Goal: Information Seeking & Learning: Learn about a topic

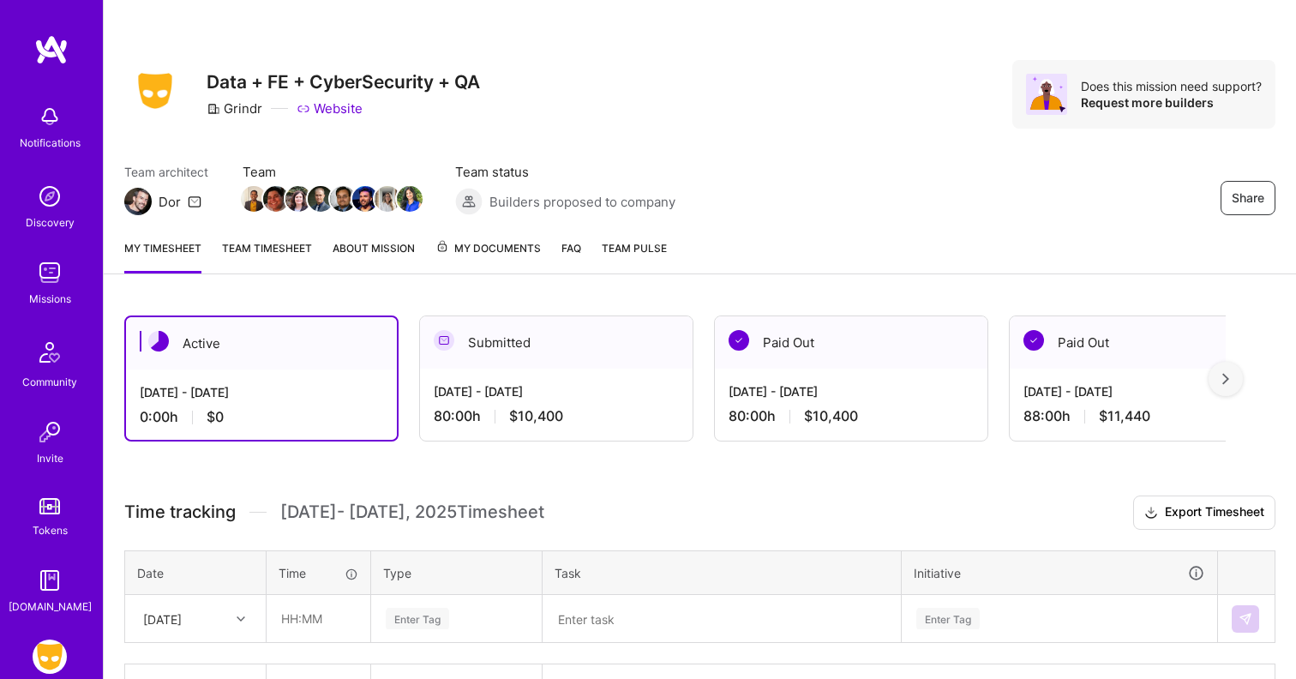
scroll to position [115, 0]
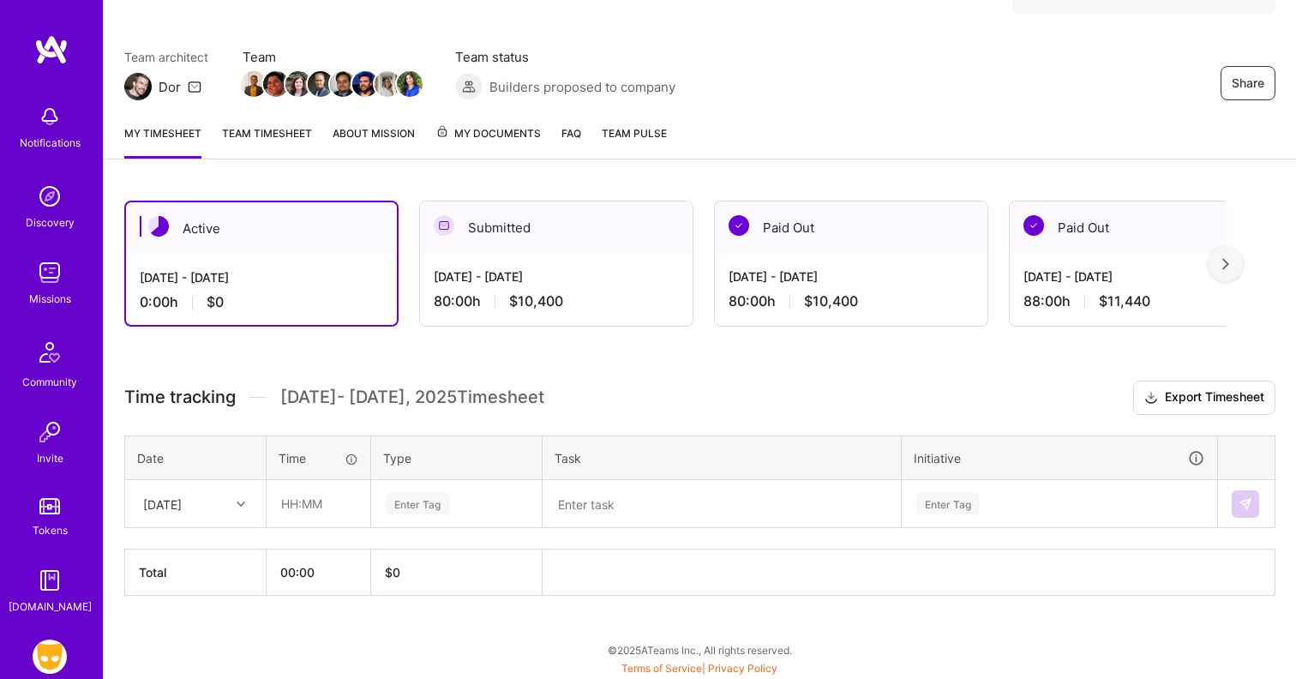
click at [54, 286] on img at bounding box center [50, 273] width 34 height 34
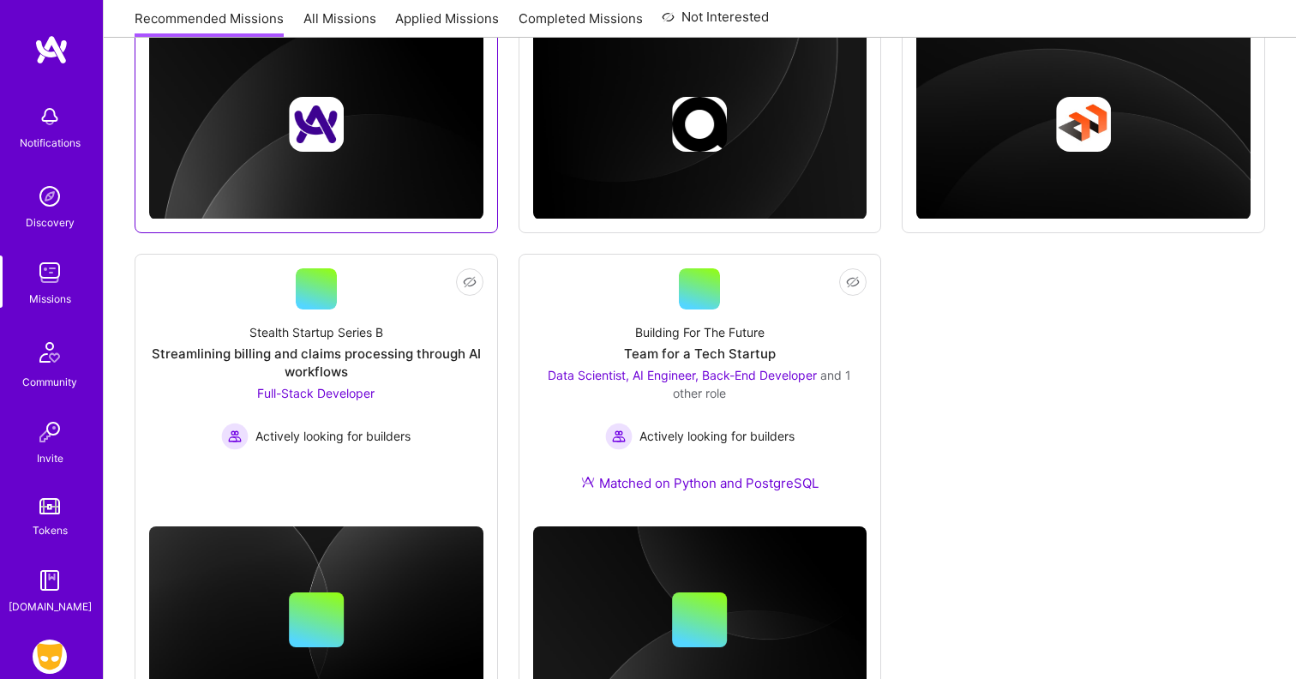
scroll to position [976, 0]
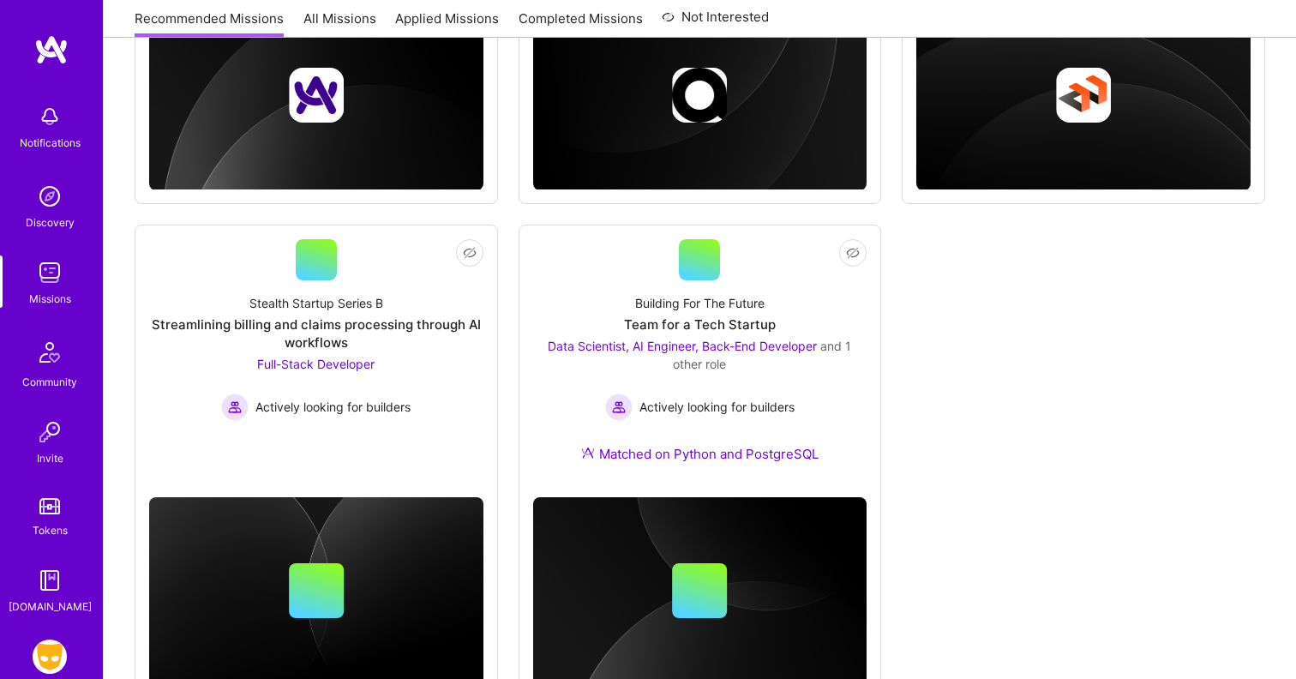
click at [504, 216] on div "Not Interested iCapital Building an Alternative Investment Marketplace Full-Sta…" at bounding box center [700, 6] width 1131 height 1386
click at [507, 205] on div "Not Interested iCapital Building an Alternative Investment Marketplace Full-Sta…" at bounding box center [700, 6] width 1131 height 1386
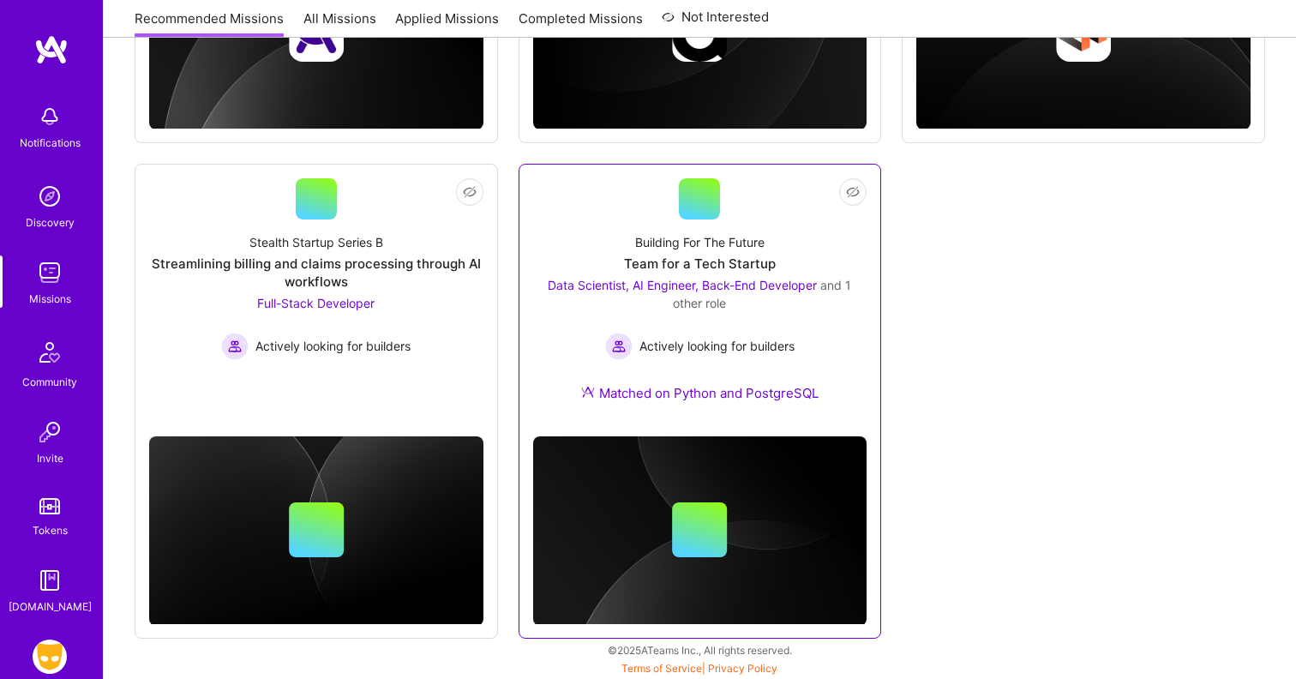
click at [675, 259] on div "Team for a Tech Startup" at bounding box center [700, 264] width 152 height 18
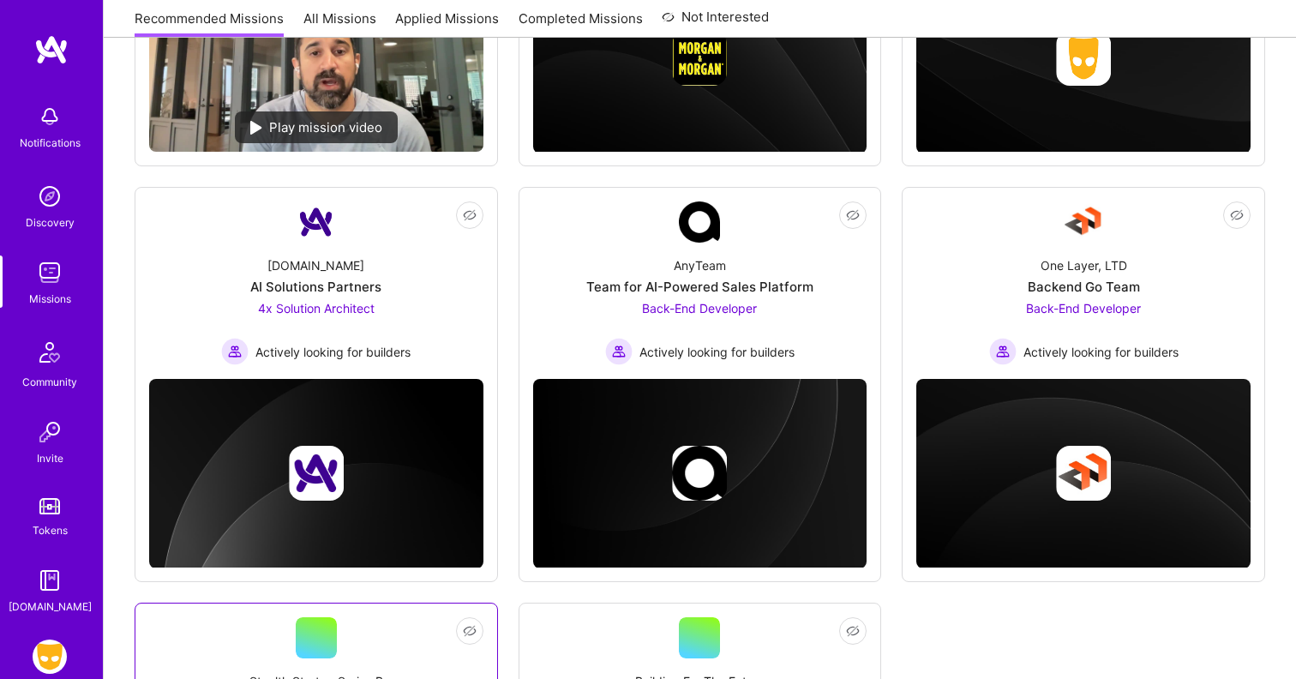
scroll to position [538, 0]
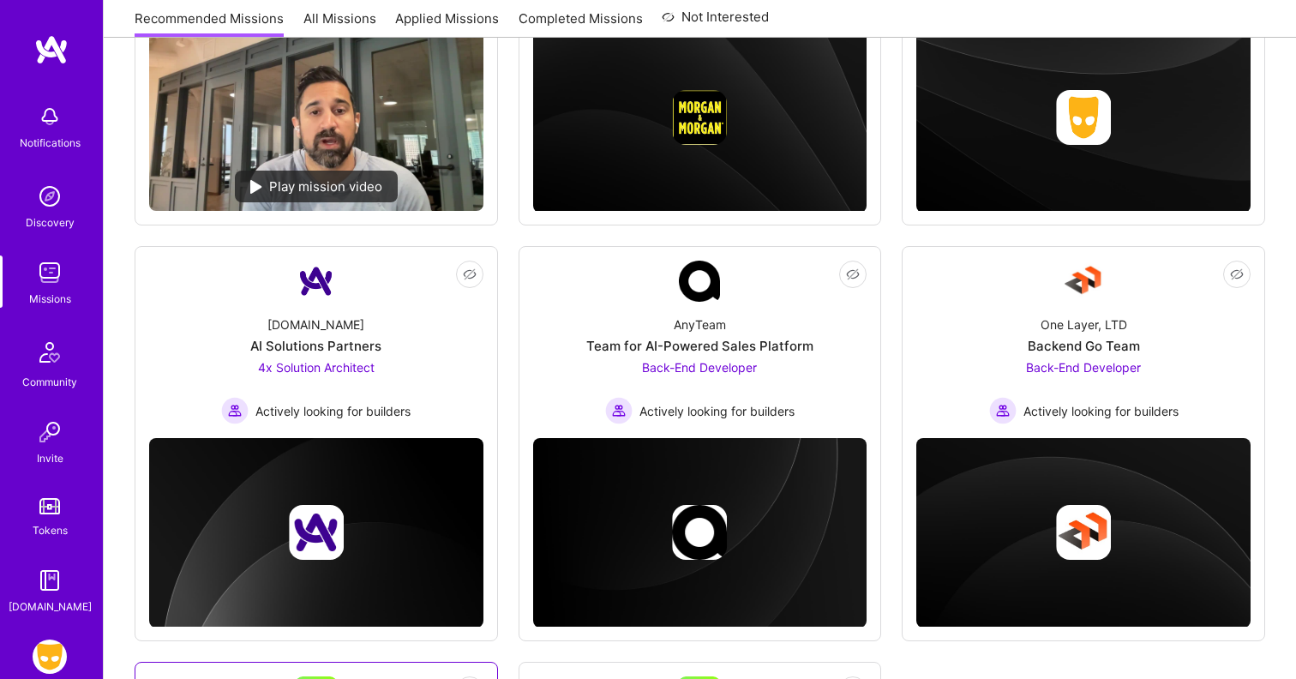
click at [402, 309] on div "[DOMAIN_NAME] AI Solutions Partners 4x Solution Architect Actively looking for …" at bounding box center [316, 363] width 334 height 123
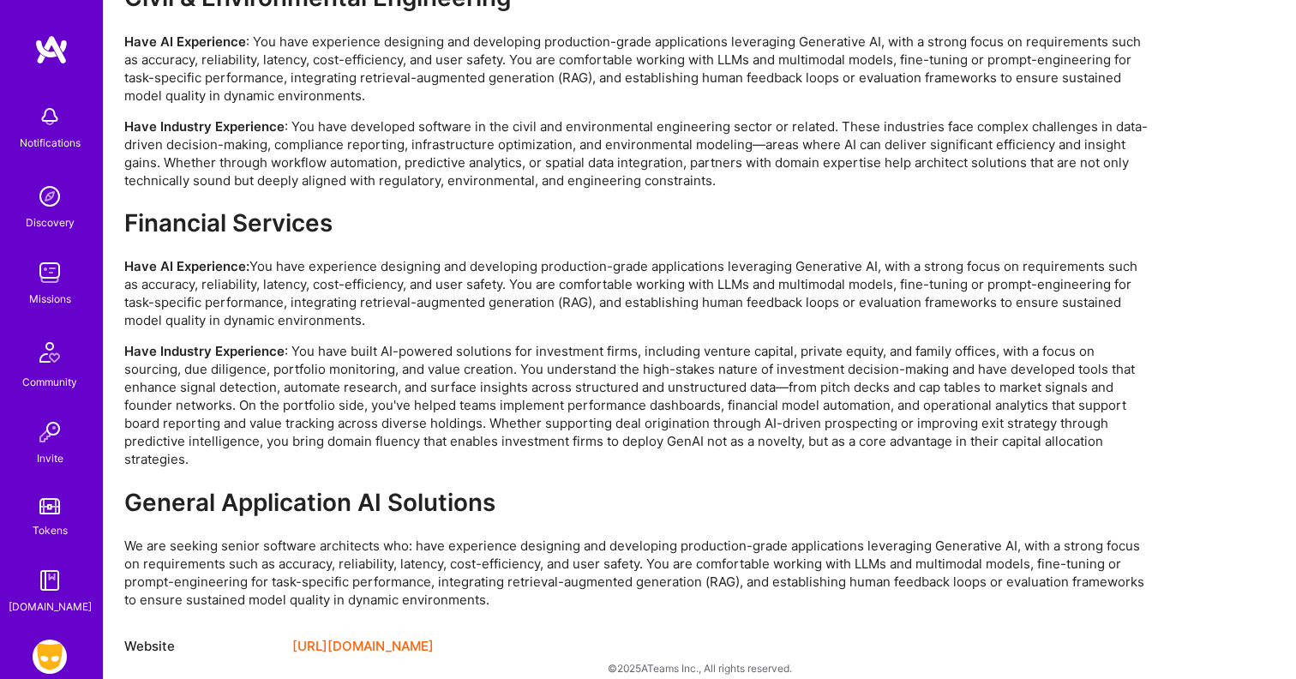
scroll to position [3733, 0]
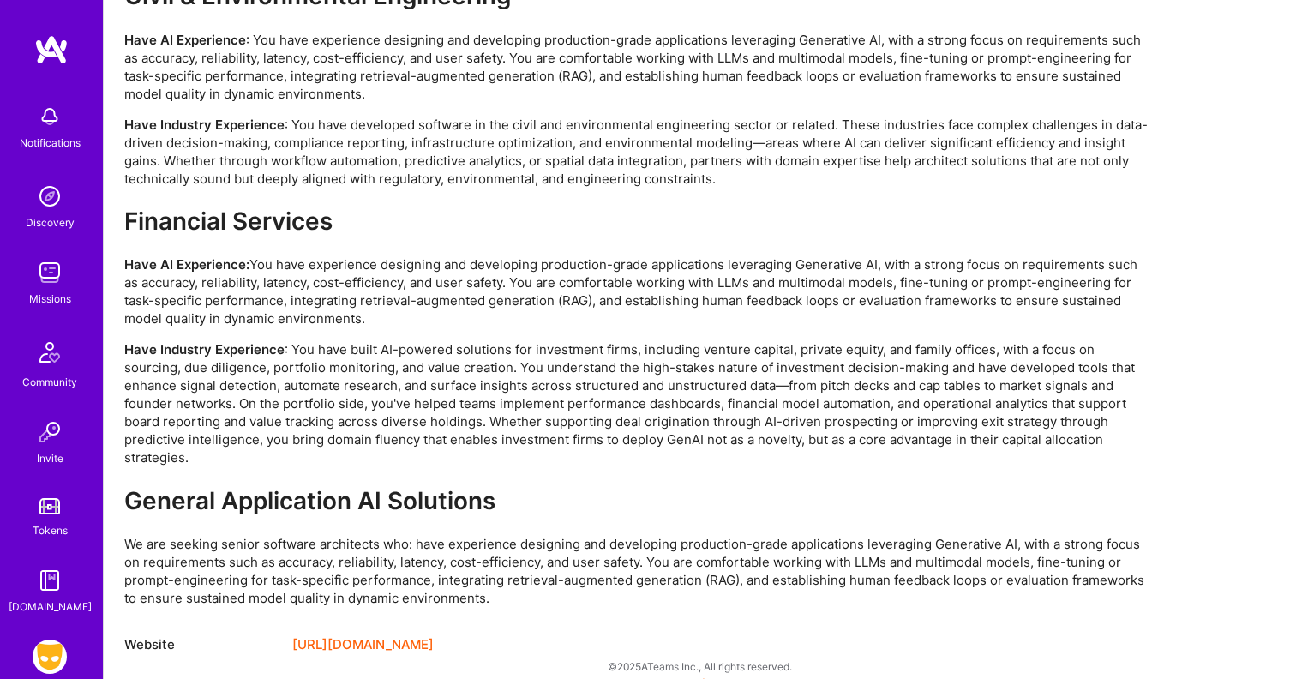
click at [507, 475] on div "We're seeking AI Solutions Partners to transform enterprise AI implementation a…" at bounding box center [638, 35] width 1029 height 1143
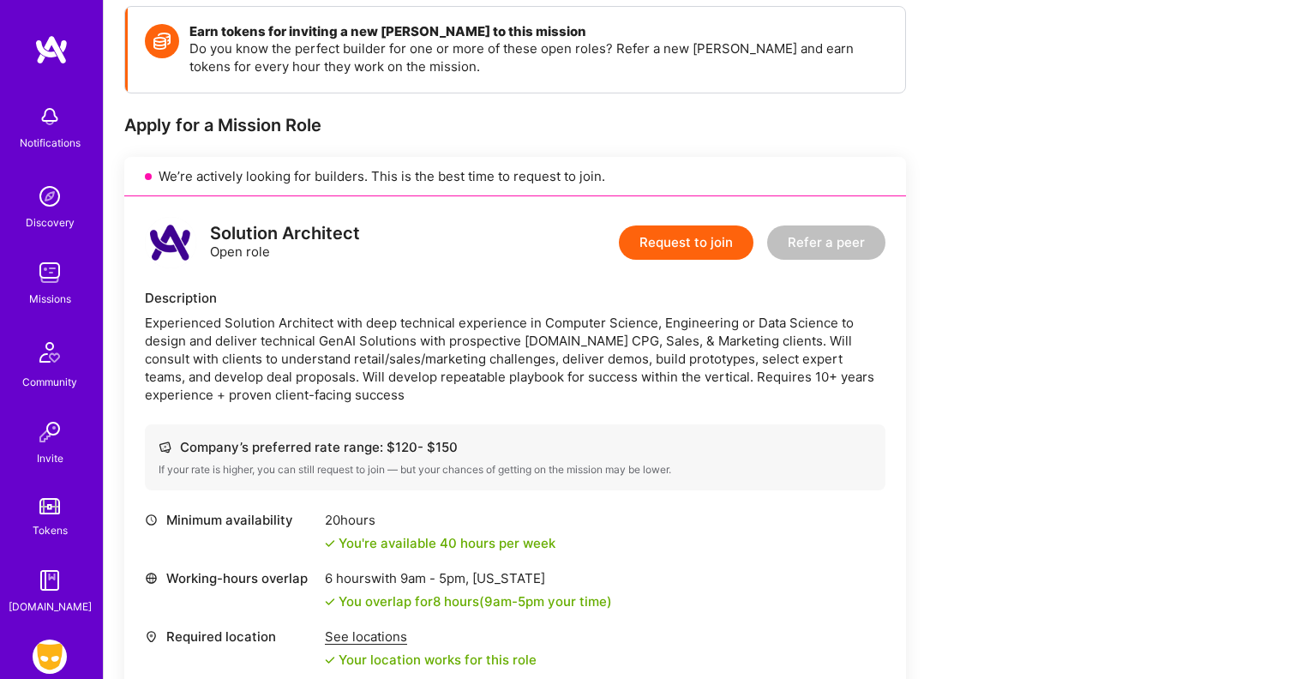
scroll to position [0, 0]
